Goal: Check status: Check status

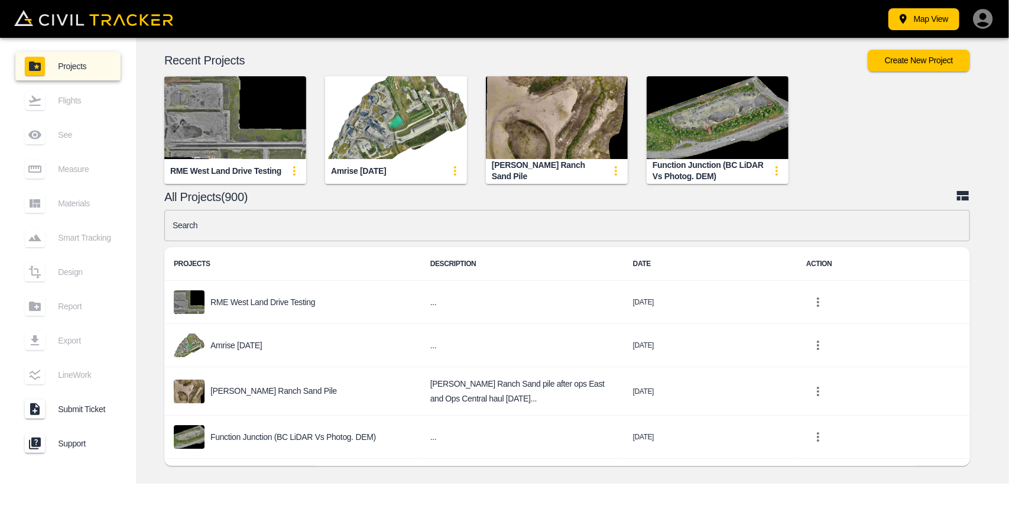
click at [347, 236] on input "text" at bounding box center [567, 225] width 806 height 31
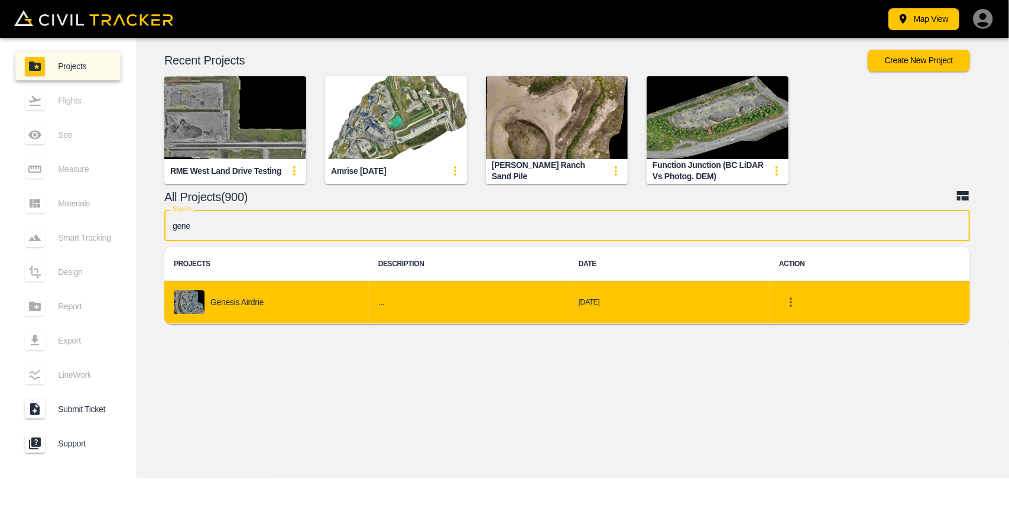
type input "gene"
click at [293, 294] on div "Genesis Airdrie" at bounding box center [267, 302] width 186 height 24
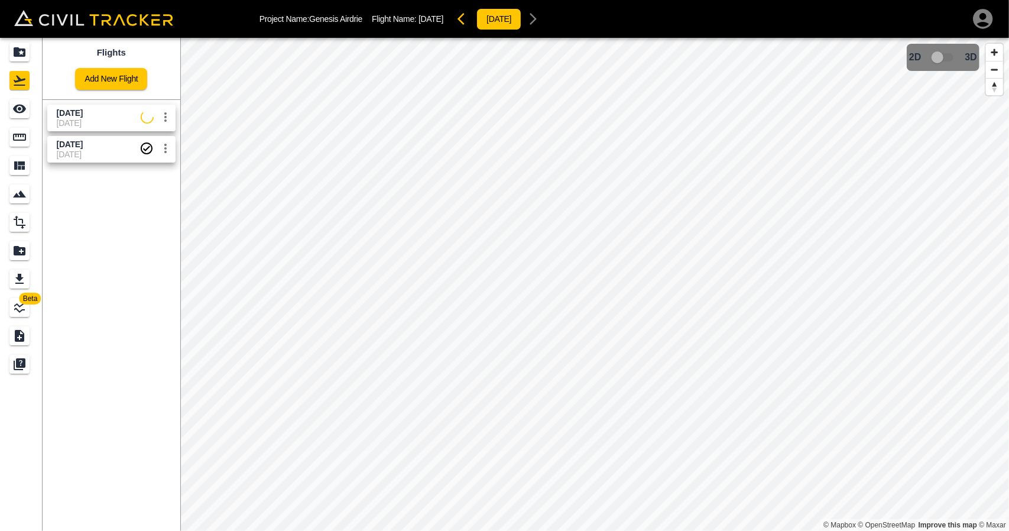
click at [92, 123] on span "[DATE]" at bounding box center [99, 122] width 84 height 9
click at [20, 108] on icon "See" at bounding box center [19, 109] width 13 height 9
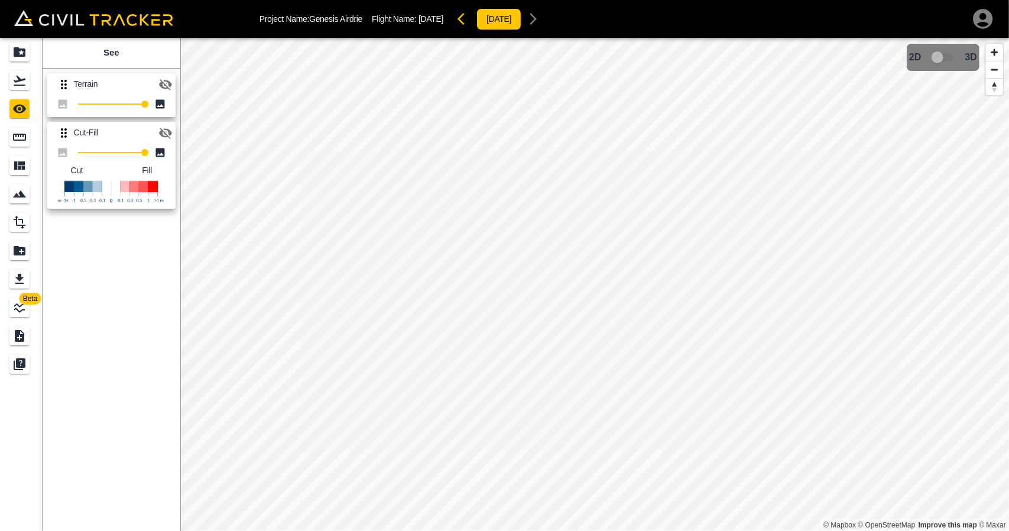
click at [166, 127] on icon "button" at bounding box center [165, 133] width 14 height 14
click at [163, 88] on icon "button" at bounding box center [165, 84] width 14 height 14
click at [164, 90] on icon "button" at bounding box center [165, 84] width 14 height 14
click at [158, 89] on icon "button" at bounding box center [165, 84] width 14 height 14
click at [31, 84] on div "Flights" at bounding box center [21, 80] width 24 height 19
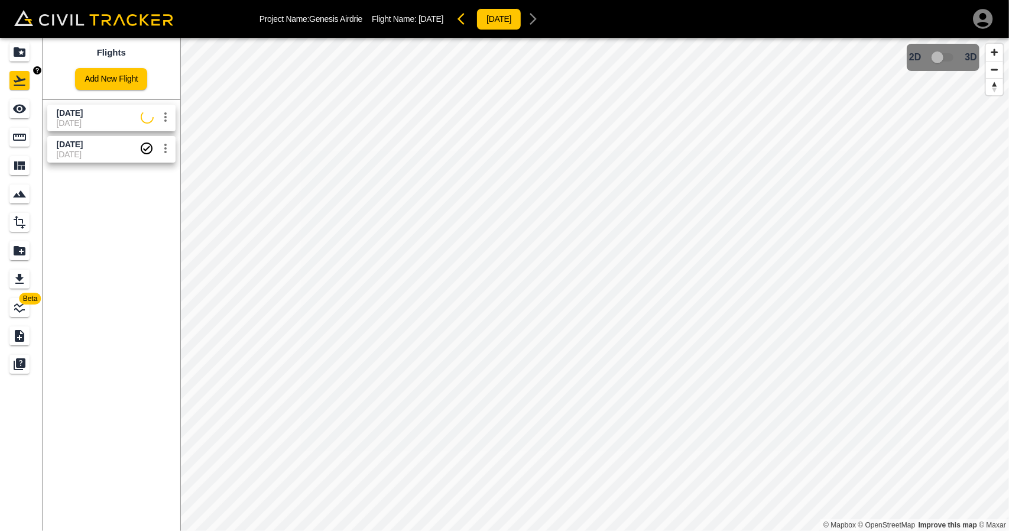
drag, startPoint x: 26, startPoint y: 42, endPoint x: 287, endPoint y: 1, distance: 264.5
click at [26, 43] on div "Projects" at bounding box center [19, 52] width 20 height 19
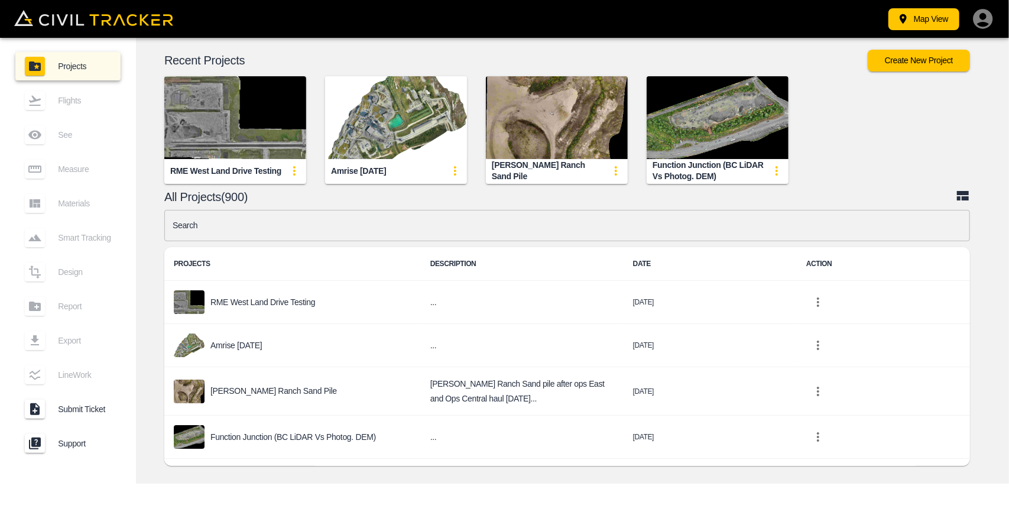
drag, startPoint x: 329, startPoint y: 175, endPoint x: 402, endPoint y: 173, distance: 73.3
click at [400, 176] on div "Amrise [DATE]" at bounding box center [396, 171] width 142 height 24
copy div "Amrise [DATE]"
click at [358, 232] on input "text" at bounding box center [567, 225] width 806 height 31
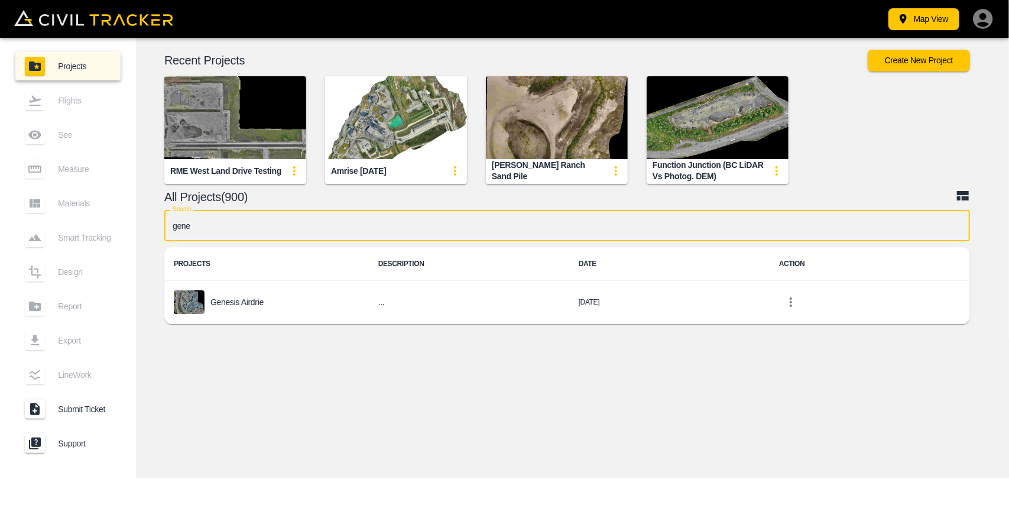
type input "gene"
click at [317, 334] on div "Recent Projects Create New Project RME West Land Drive Testing Amrise [DATE] [P…" at bounding box center [572, 190] width 873 height 304
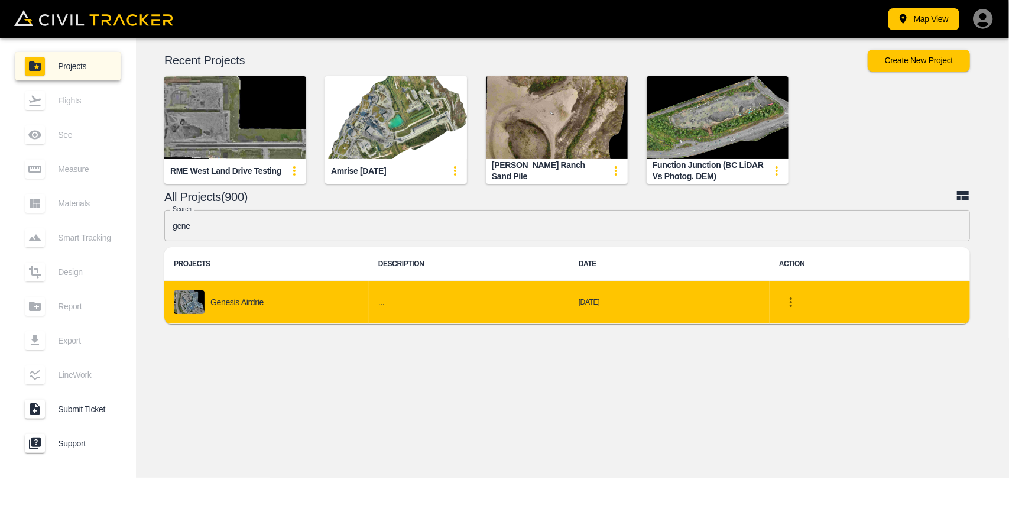
click at [317, 315] on td "Genesis Airdrie" at bounding box center [266, 302] width 205 height 43
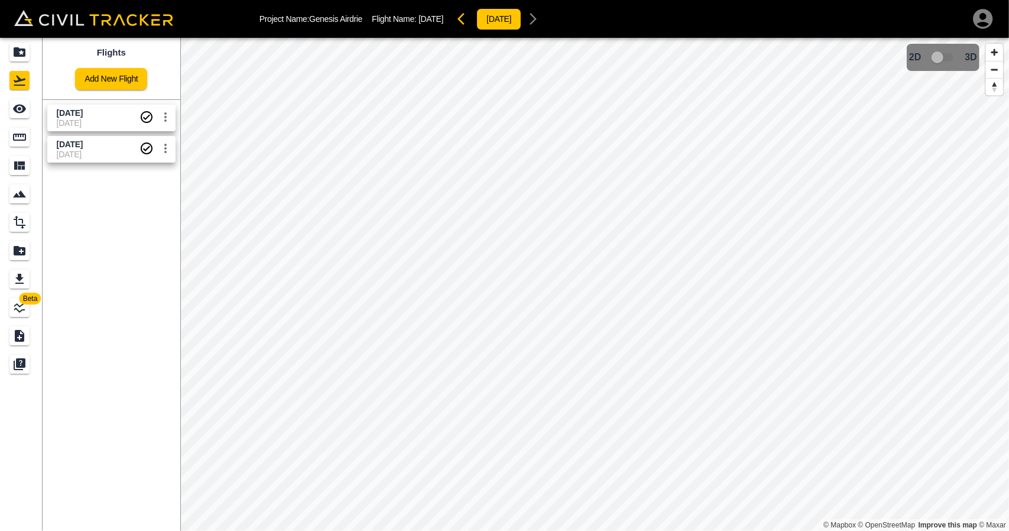
click at [96, 122] on span "[DATE]" at bounding box center [98, 122] width 83 height 9
drag, startPoint x: 12, startPoint y: 115, endPoint x: 30, endPoint y: 115, distance: 17.1
click at [12, 115] on icon "See" at bounding box center [19, 109] width 14 height 14
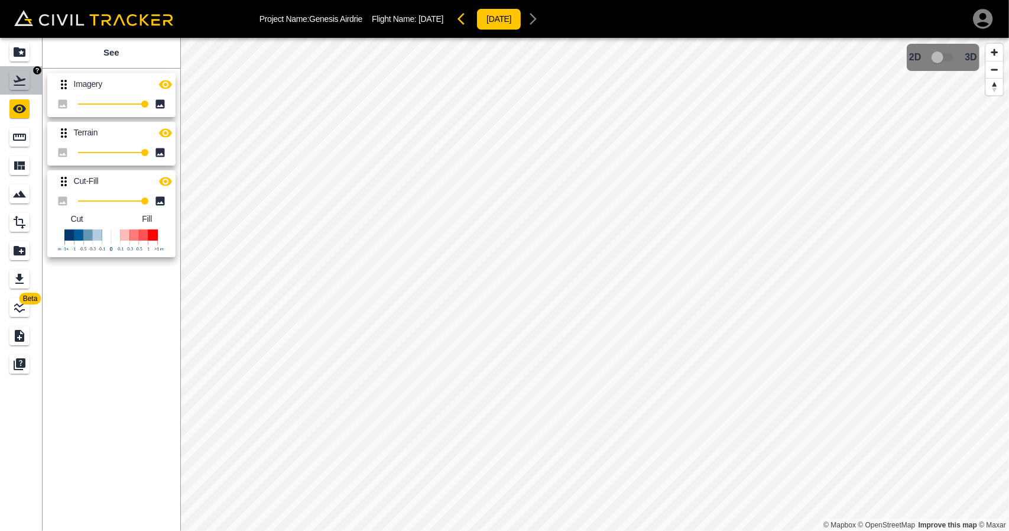
drag, startPoint x: 17, startPoint y: 82, endPoint x: 40, endPoint y: 104, distance: 32.2
click at [17, 82] on icon "Flights" at bounding box center [19, 80] width 14 height 14
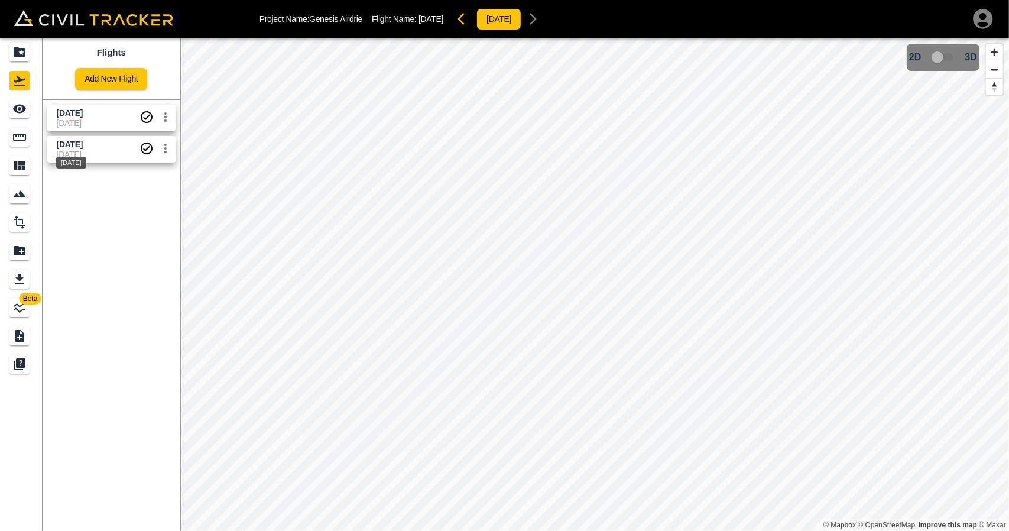
click at [64, 145] on span "[DATE]" at bounding box center [70, 144] width 26 height 9
click at [935, 57] on input "checkbox" at bounding box center [937, 57] width 67 height 22
click at [973, 59] on input "checkbox" at bounding box center [972, 54] width 67 height 22
click at [24, 52] on icon "Projects" at bounding box center [20, 51] width 12 height 9
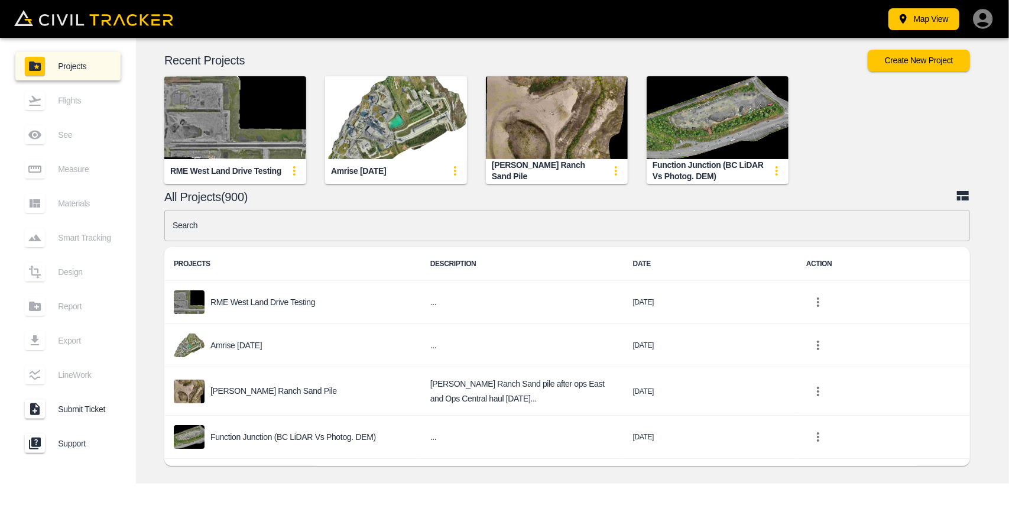
click at [339, 238] on input "text" at bounding box center [567, 225] width 806 height 31
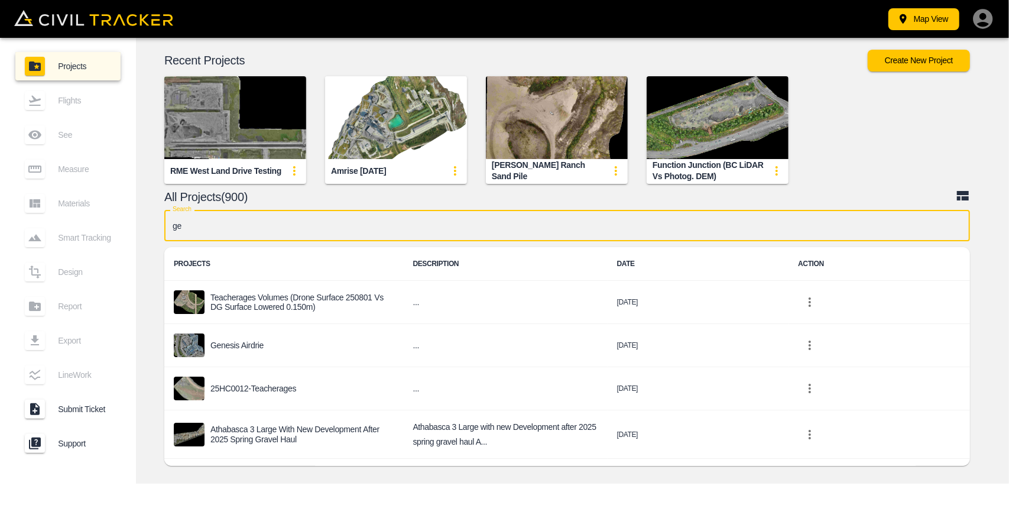
type input "gen"
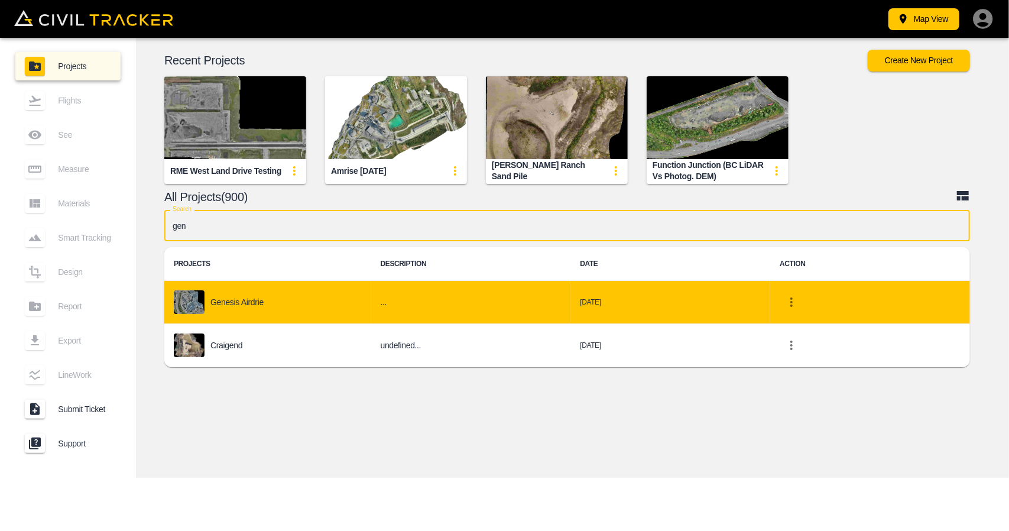
click at [260, 299] on p "Genesis Airdrie" at bounding box center [236, 301] width 53 height 9
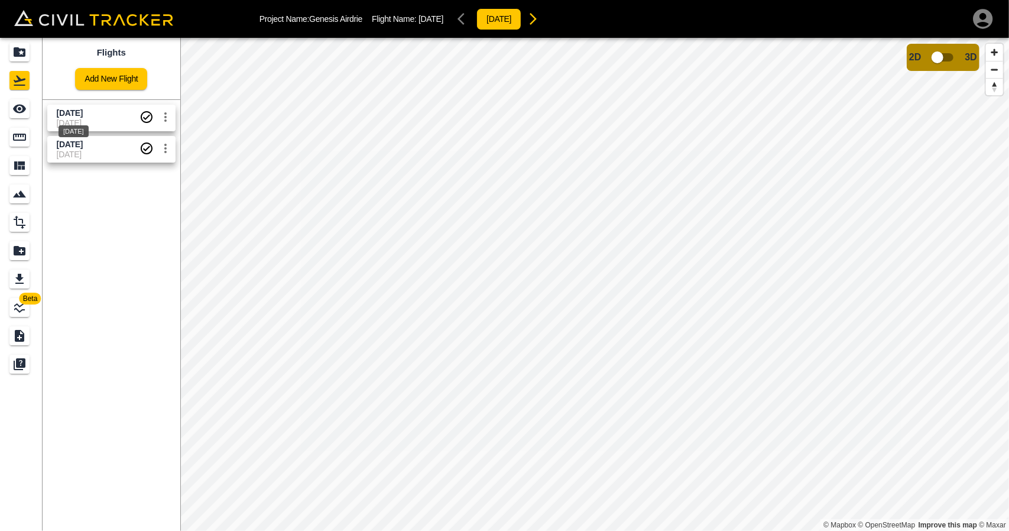
click at [65, 109] on span "[DATE]" at bounding box center [70, 112] width 26 height 9
click at [28, 131] on div "Measure" at bounding box center [19, 137] width 20 height 19
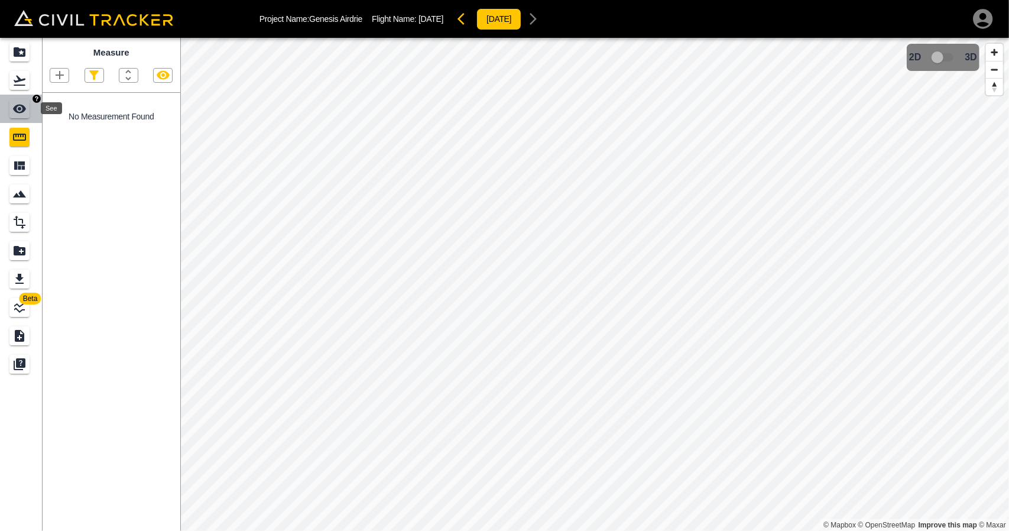
click at [20, 103] on icon "See" at bounding box center [19, 109] width 14 height 14
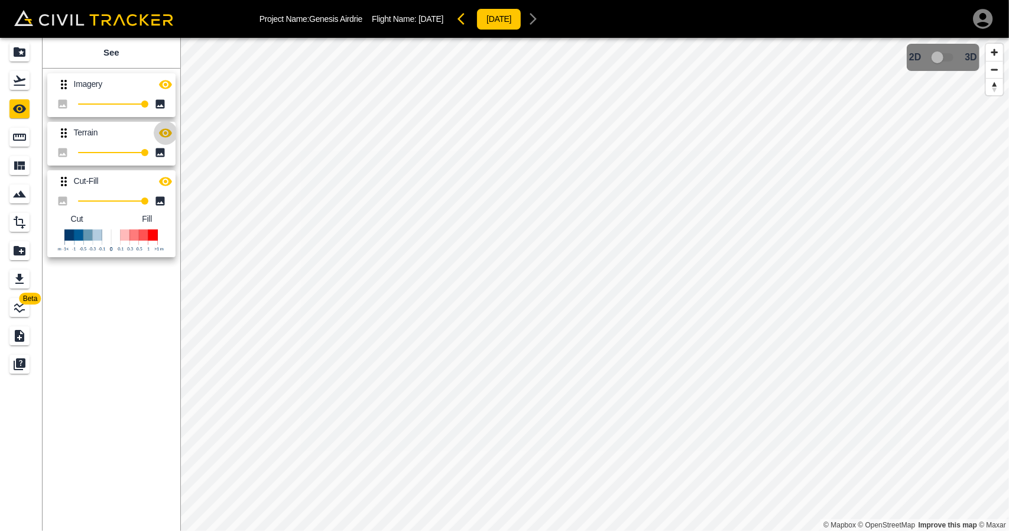
click at [159, 134] on icon "button" at bounding box center [165, 133] width 14 height 14
drag, startPoint x: 164, startPoint y: 83, endPoint x: 174, endPoint y: 135, distance: 52.4
click at [164, 83] on icon "button" at bounding box center [165, 84] width 13 height 9
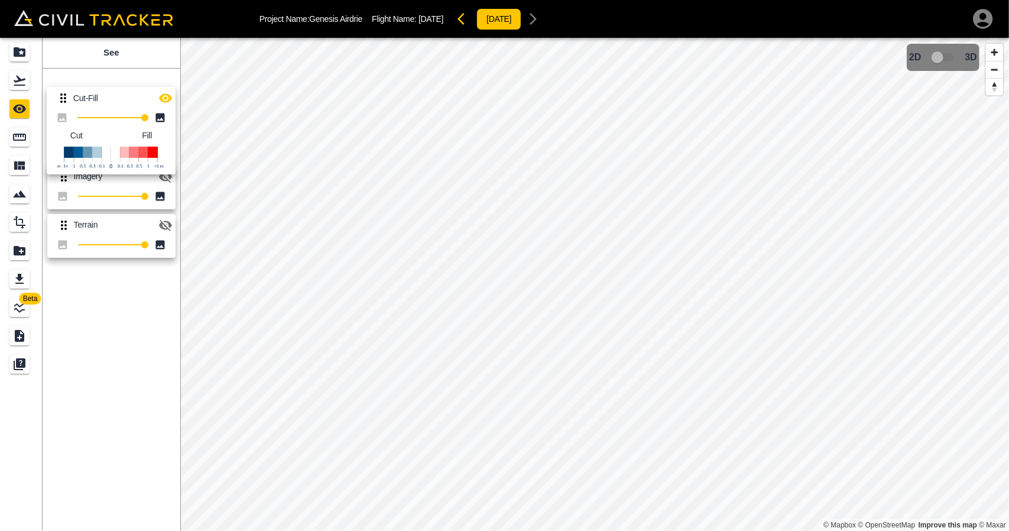
drag, startPoint x: 62, startPoint y: 185, endPoint x: 63, endPoint y: 92, distance: 93.4
click at [63, 92] on div "Imagery 100 Terrain 100 Cut-Fill 100 Cut Fill" at bounding box center [109, 163] width 142 height 199
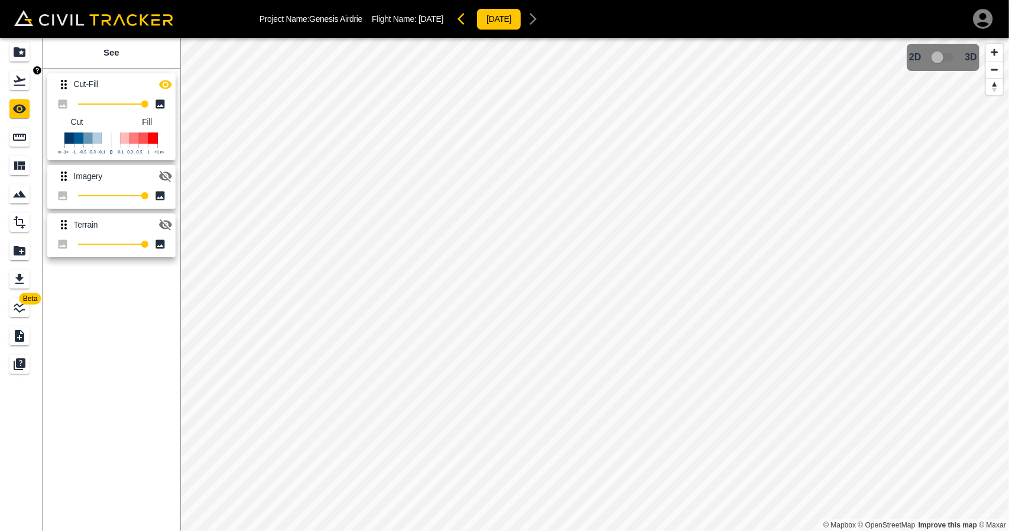
drag, startPoint x: 18, startPoint y: 88, endPoint x: 33, endPoint y: 96, distance: 16.4
click at [19, 89] on div "Flights" at bounding box center [19, 80] width 20 height 19
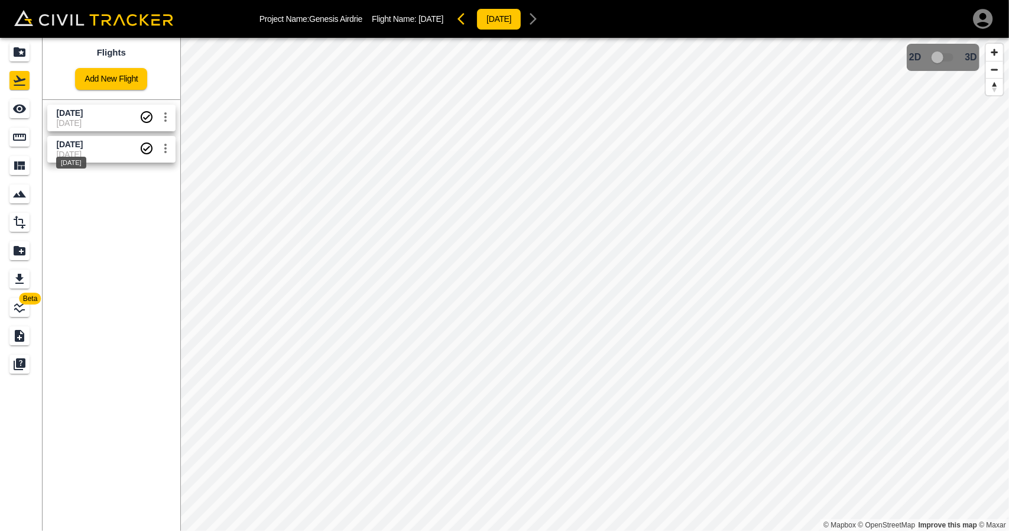
drag, startPoint x: 90, startPoint y: 160, endPoint x: 76, endPoint y: 145, distance: 19.7
click at [86, 160] on div "[DATE]" at bounding box center [71, 163] width 30 height 12
click at [25, 106] on icon "See" at bounding box center [19, 109] width 14 height 14
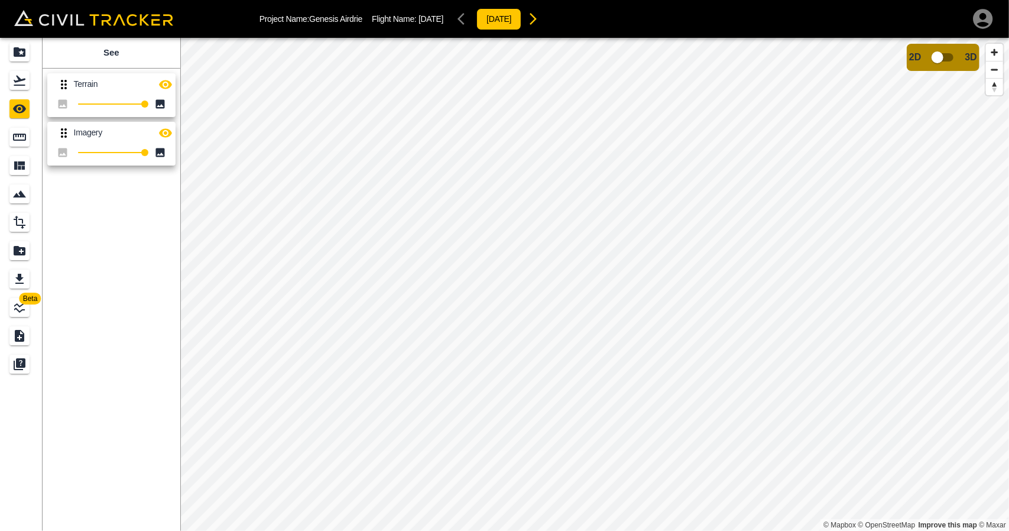
click at [164, 90] on icon "button" at bounding box center [165, 84] width 14 height 14
click at [164, 135] on icon "button" at bounding box center [165, 132] width 13 height 9
click at [27, 80] on div "Flights" at bounding box center [19, 80] width 20 height 19
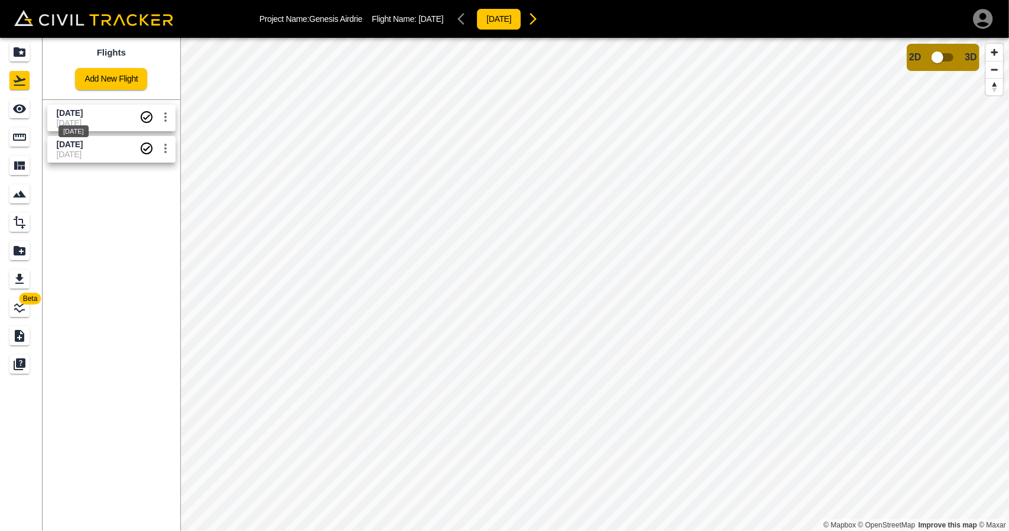
click at [90, 124] on div "[DATE]" at bounding box center [73, 127] width 33 height 21
click at [18, 118] on div "See" at bounding box center [19, 108] width 20 height 19
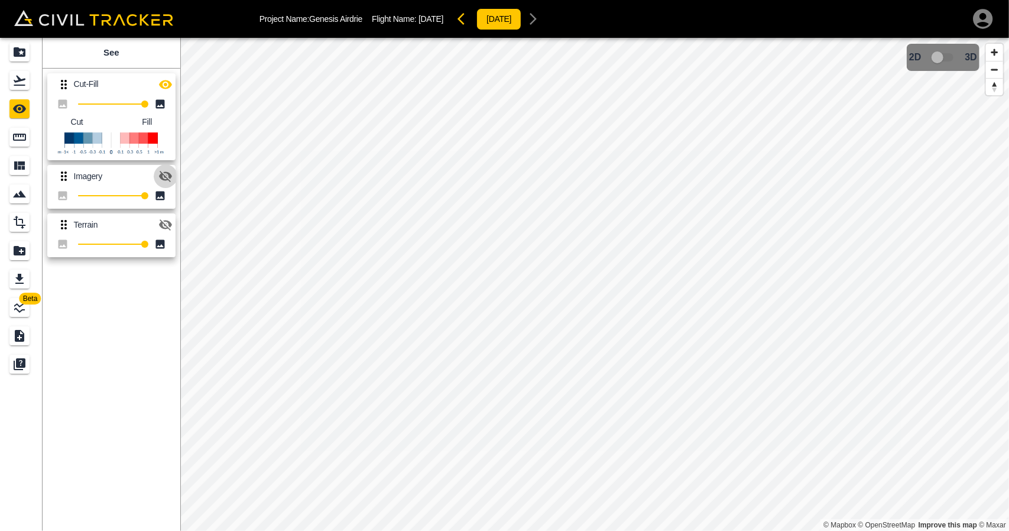
click at [162, 173] on icon "button" at bounding box center [165, 176] width 13 height 11
click at [162, 173] on icon "button" at bounding box center [165, 176] width 13 height 9
click at [164, 225] on icon "button" at bounding box center [165, 224] width 13 height 11
click at [164, 225] on icon "button" at bounding box center [165, 224] width 13 height 9
click at [27, 56] on div "Projects" at bounding box center [19, 52] width 20 height 19
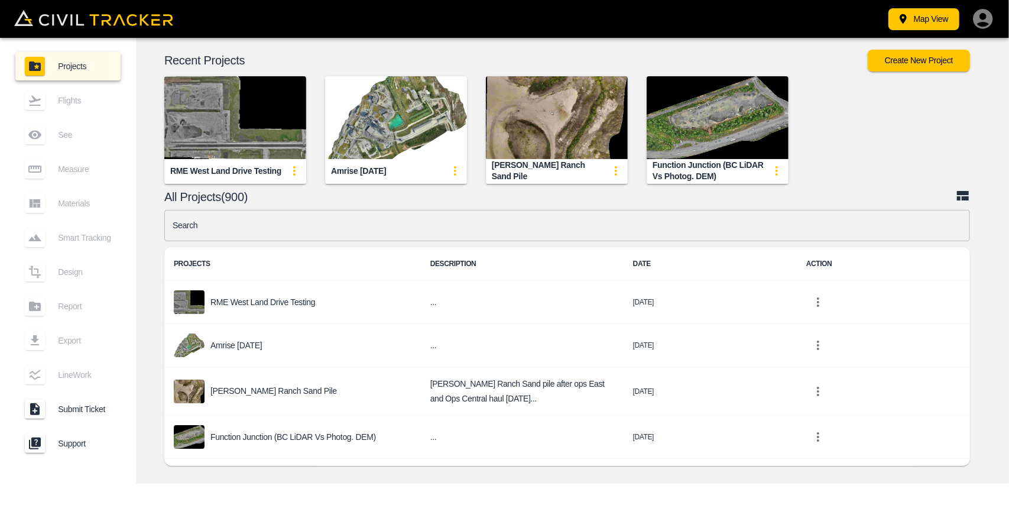
click at [410, 216] on input "text" at bounding box center [567, 225] width 806 height 31
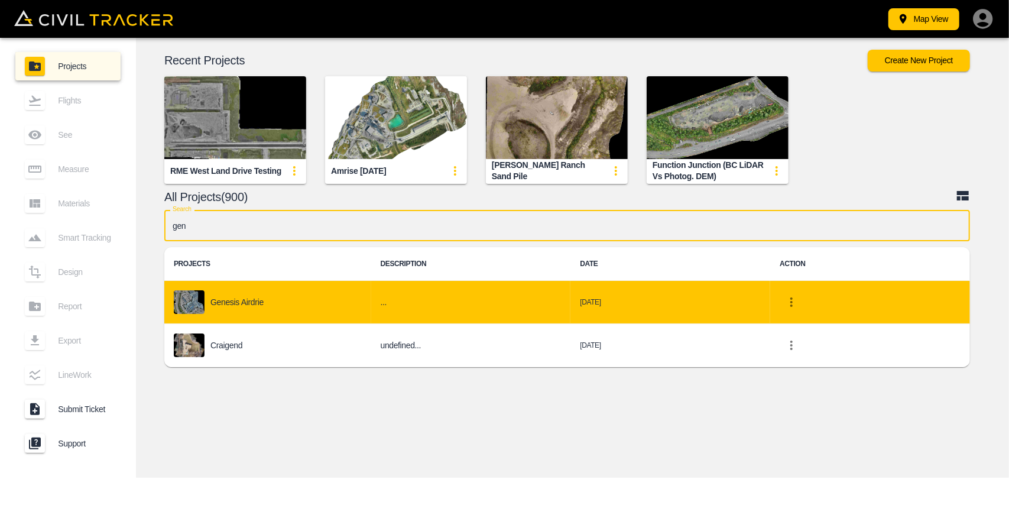
type input "gen"
click at [374, 293] on td "..." at bounding box center [471, 302] width 200 height 43
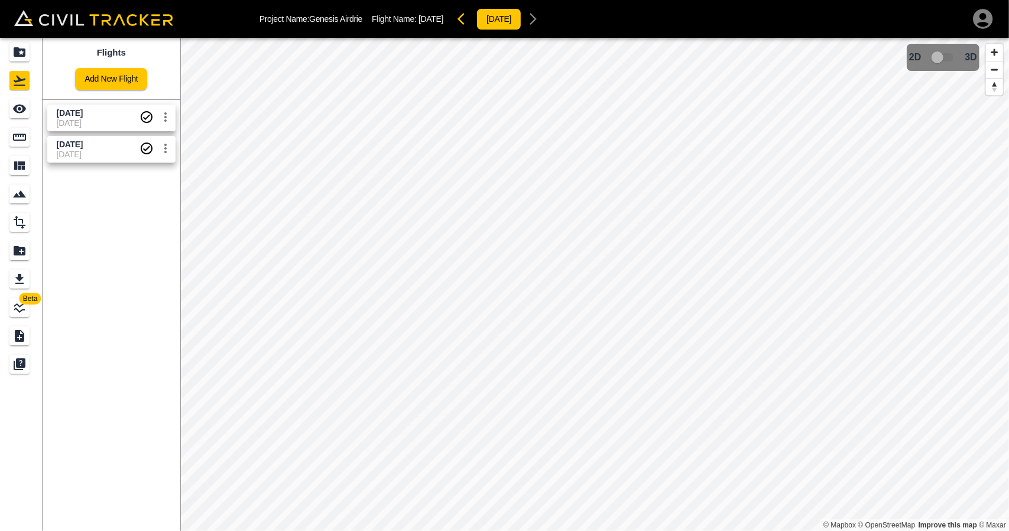
click at [83, 112] on span "[DATE]" at bounding box center [70, 112] width 26 height 9
click at [12, 137] on icon "Measure" at bounding box center [19, 137] width 14 height 14
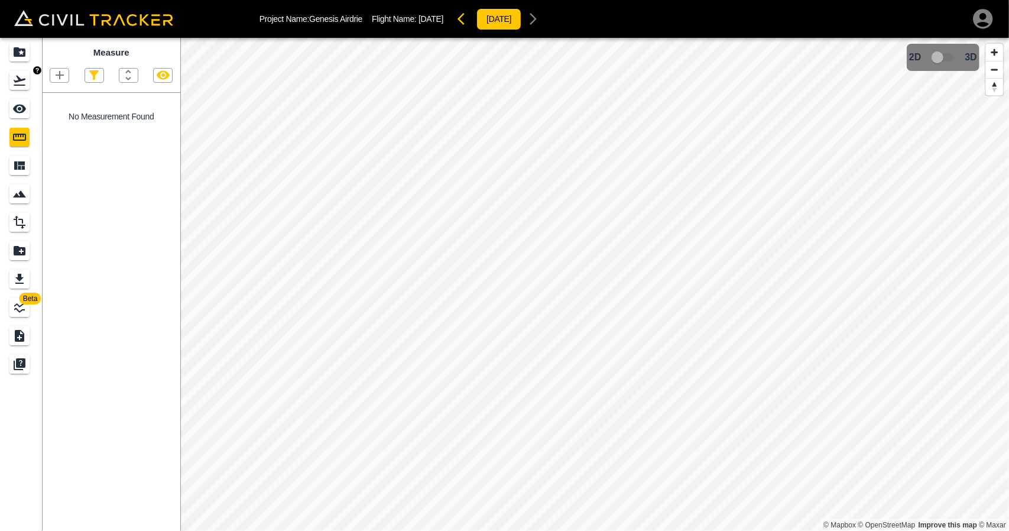
click at [17, 82] on icon "Flights" at bounding box center [20, 81] width 12 height 10
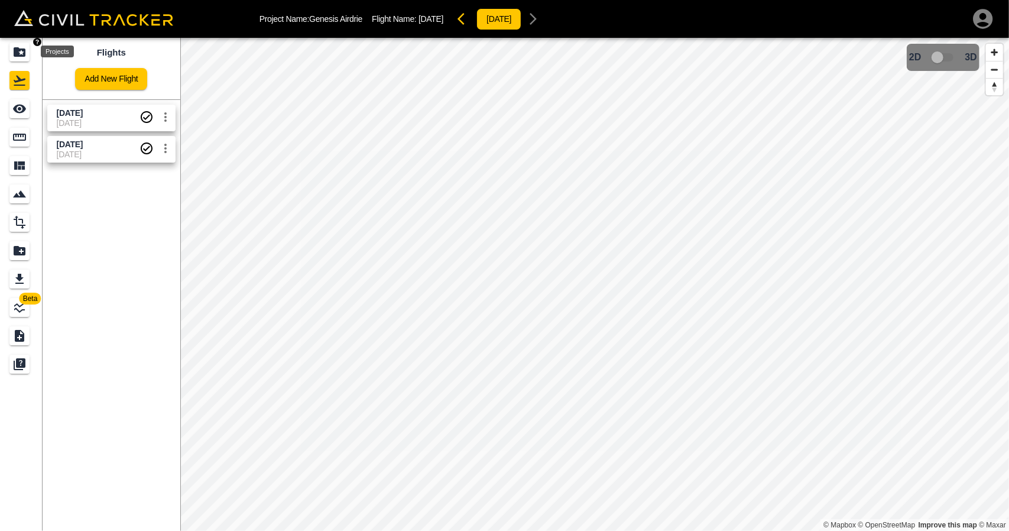
click at [17, 53] on icon "Projects" at bounding box center [20, 51] width 12 height 9
